Goal: Task Accomplishment & Management: Complete application form

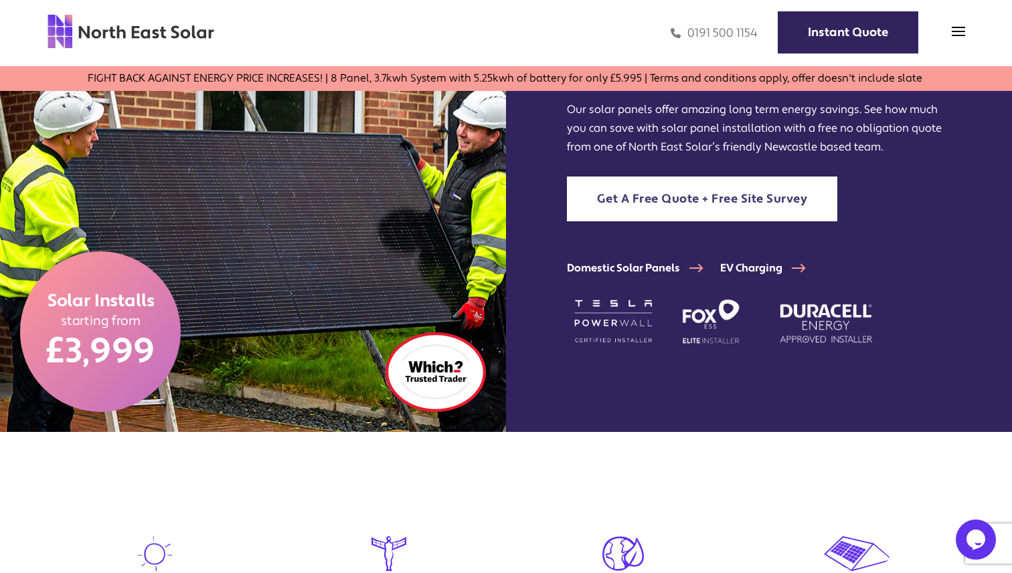
click at [769, 198] on link "Get A Free Quote + Free Site Survey" at bounding box center [702, 199] width 271 height 45
